Goal: Information Seeking & Learning: Learn about a topic

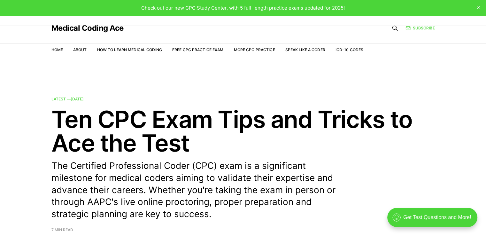
click at [204, 52] on li "Free CPC Practice Exam" at bounding box center [197, 50] width 51 height 6
click at [204, 46] on nav "Home About How to Learn Medical Coding Free CPC Practice Exam More CPC Practice…" at bounding box center [207, 50] width 312 height 18
click at [202, 48] on link "Free CPC Practice Exam" at bounding box center [197, 49] width 51 height 5
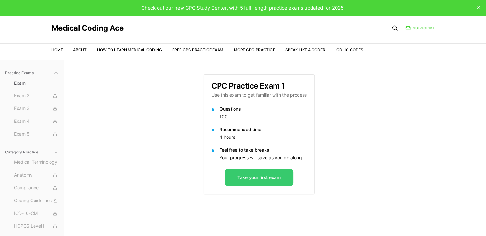
click at [275, 177] on button "Take your first exam" at bounding box center [259, 178] width 69 height 18
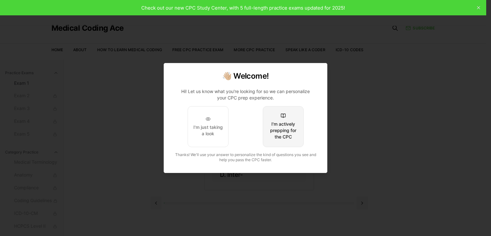
click at [269, 125] on div "I'm actively prepping for the CPC" at bounding box center [283, 130] width 30 height 19
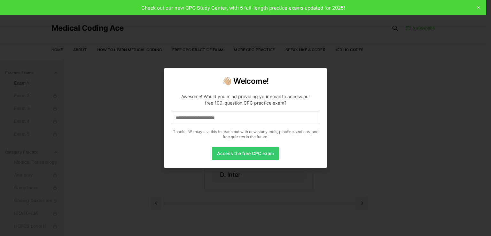
click at [261, 156] on button "Access the free CPC exam" at bounding box center [245, 153] width 67 height 13
click at [241, 117] on input at bounding box center [246, 117] width 148 height 13
click at [266, 117] on input "*" at bounding box center [246, 117] width 148 height 13
click at [241, 114] on input "**" at bounding box center [246, 117] width 148 height 13
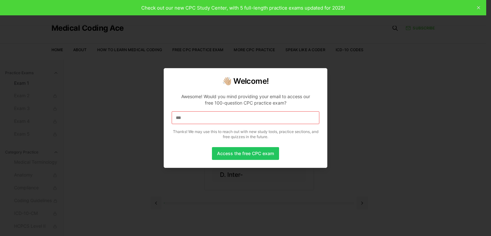
click at [244, 118] on input "***" at bounding box center [246, 117] width 148 height 13
click at [313, 72] on div "👋🏼 Welcome! Awesome! Would you mind providing your email to access our free 100…" at bounding box center [246, 118] width 164 height 100
drag, startPoint x: 246, startPoint y: 115, endPoint x: 103, endPoint y: 113, distance: 142.4
click at [103, 113] on body "Check out our new CPC Study Center, with 5 full-length practice exams updated f…" at bounding box center [243, 147] width 486 height 295
click at [192, 118] on input at bounding box center [246, 117] width 148 height 13
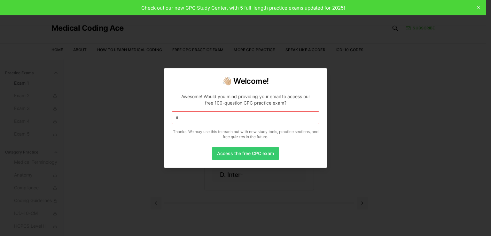
click at [233, 147] on button "Access the free CPC exam" at bounding box center [245, 153] width 67 height 13
click at [233, 149] on button "Access the free CPC exam" at bounding box center [245, 153] width 67 height 13
click at [235, 153] on button "Access the free CPC exam" at bounding box center [245, 153] width 67 height 13
click at [336, 68] on div at bounding box center [245, 118] width 491 height 236
click at [265, 120] on input "*" at bounding box center [246, 117] width 148 height 13
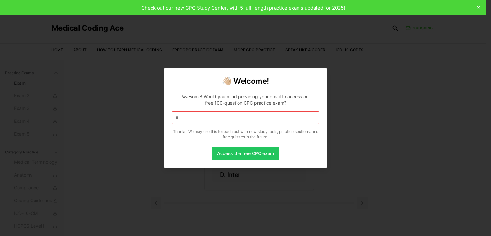
click at [264, 117] on input "*" at bounding box center [246, 117] width 148 height 13
click at [266, 118] on input "*" at bounding box center [246, 117] width 148 height 13
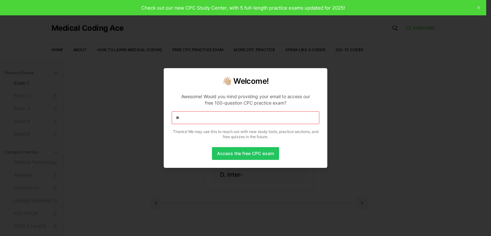
click at [266, 118] on input "**" at bounding box center [246, 117] width 148 height 13
click at [478, 8] on div at bounding box center [245, 118] width 491 height 236
drag, startPoint x: 478, startPoint y: 7, endPoint x: 284, endPoint y: 48, distance: 198.7
click at [478, 7] on div at bounding box center [245, 118] width 491 height 236
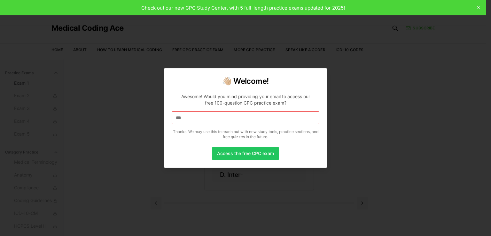
click at [245, 81] on h2 "👋🏼 Welcome!" at bounding box center [246, 81] width 148 height 10
click at [244, 152] on button "Access the free CPC exam" at bounding box center [245, 153] width 67 height 13
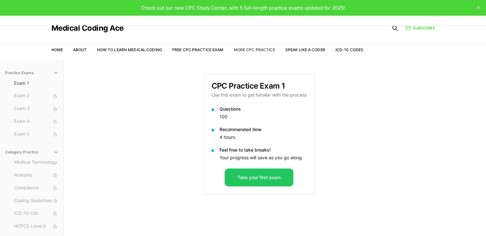
click at [249, 49] on link "More CPC Practice" at bounding box center [254, 49] width 41 height 5
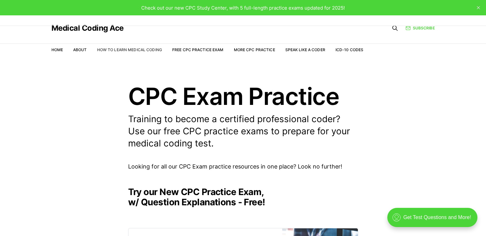
click at [140, 52] on link "How to Learn Medical Coding" at bounding box center [129, 49] width 65 height 5
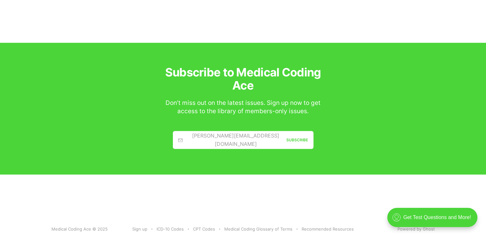
scroll to position [1991, 0]
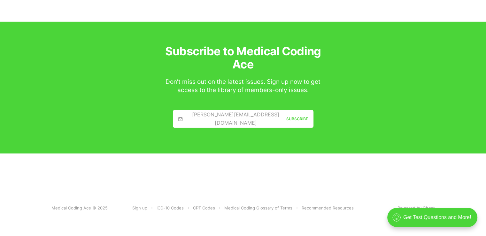
drag, startPoint x: 491, startPoint y: 23, endPoint x: 47, endPoint y: 7, distance: 444.5
